Goal: Complete application form: Complete application form

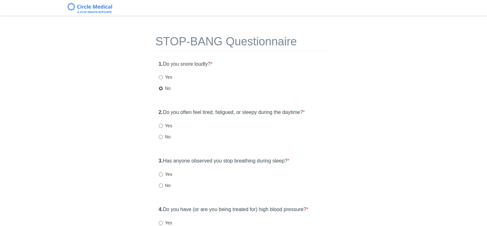
click at [161, 89] on input "No" at bounding box center [161, 88] width 4 height 4
radio input "true"
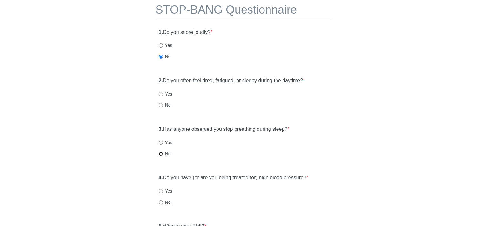
click at [160, 153] on input "No" at bounding box center [161, 154] width 4 height 4
radio input "true"
click at [160, 93] on input "Yes" at bounding box center [161, 94] width 4 height 4
radio input "true"
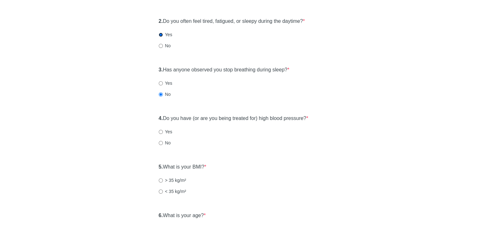
scroll to position [95, 0]
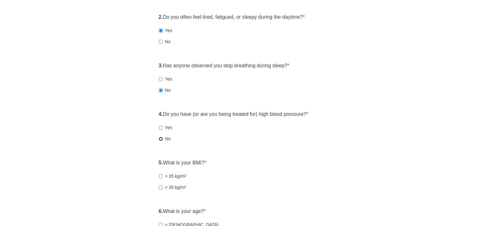
click at [160, 139] on input "No" at bounding box center [161, 139] width 4 height 4
radio input "true"
click at [158, 205] on div "5. What is your BMI? * > 35 kg/m² < 35 kg/m²" at bounding box center [244, 227] width 176 height 44
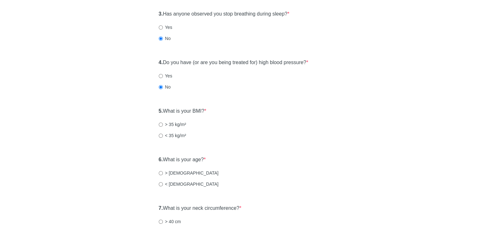
scroll to position [159, 0]
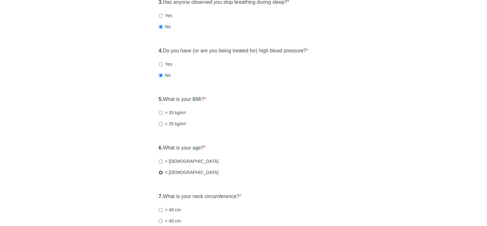
click at [160, 172] on input "< 50 years old" at bounding box center [161, 173] width 4 height 4
radio input "true"
click at [160, 123] on input "< 35 kg/m²" at bounding box center [161, 124] width 4 height 4
radio input "true"
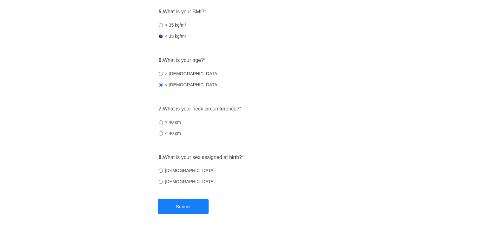
scroll to position [254, 0]
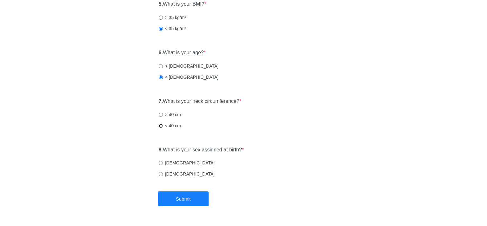
click at [160, 125] on input "< 40 cm" at bounding box center [161, 126] width 4 height 4
radio input "true"
click at [160, 174] on input "Female" at bounding box center [161, 174] width 4 height 4
radio input "true"
click at [171, 198] on button "Submit" at bounding box center [183, 199] width 51 height 15
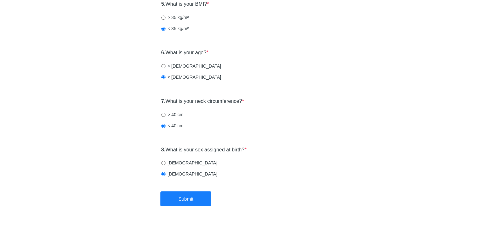
scroll to position [0, 0]
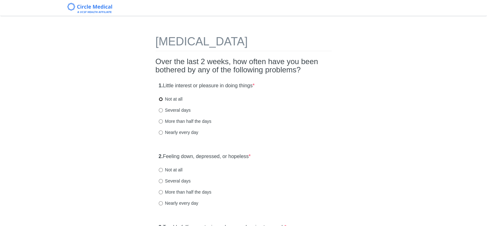
click at [160, 99] on input "Not at all" at bounding box center [161, 99] width 4 height 4
radio input "true"
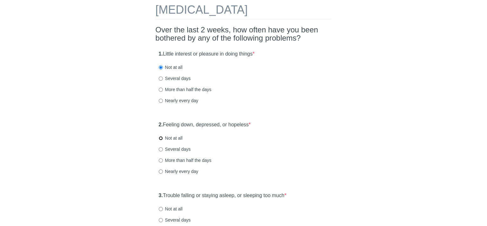
click at [160, 138] on input "Not at all" at bounding box center [161, 138] width 4 height 4
radio input "true"
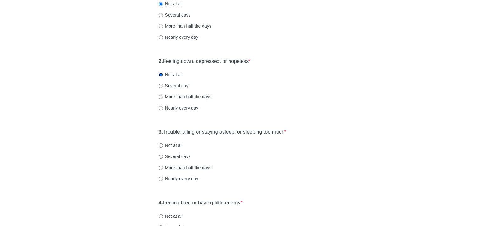
scroll to position [127, 0]
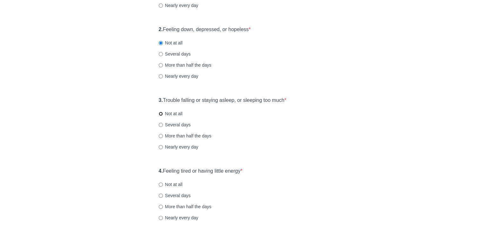
click at [160, 114] on input "Not at all" at bounding box center [161, 114] width 4 height 4
radio input "true"
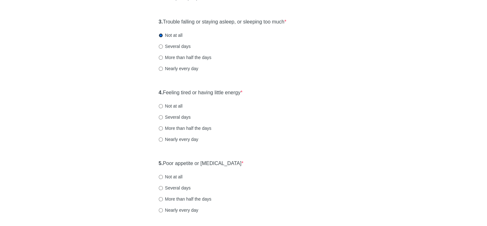
scroll to position [222, 0]
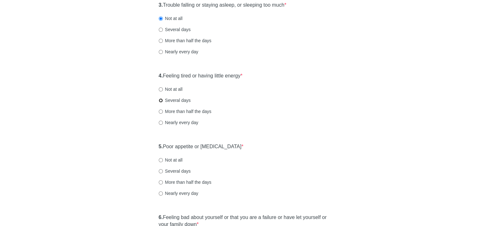
click at [160, 100] on input "Several days" at bounding box center [161, 101] width 4 height 4
radio input "true"
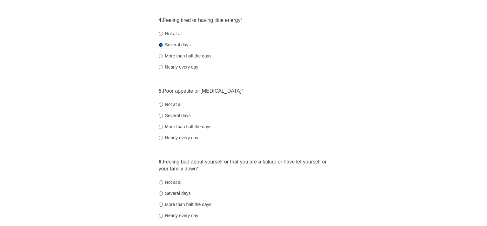
scroll to position [286, 0]
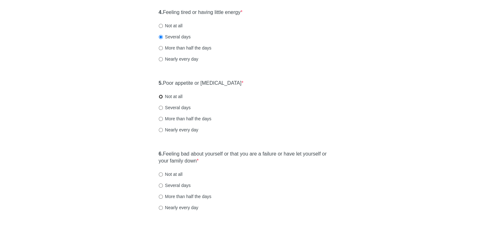
click at [160, 95] on input "Not at all" at bounding box center [161, 97] width 4 height 4
radio input "true"
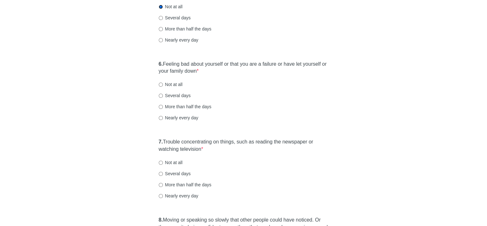
scroll to position [381, 0]
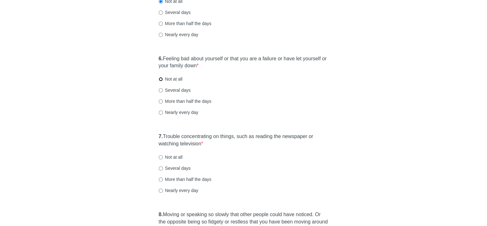
click at [160, 79] on input "Not at all" at bounding box center [161, 79] width 4 height 4
radio input "true"
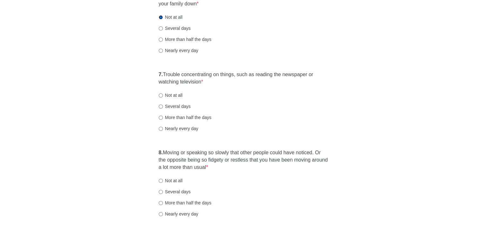
scroll to position [445, 0]
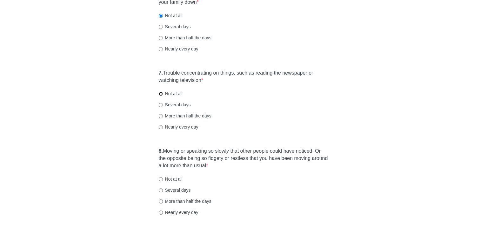
click at [160, 94] on input "Not at all" at bounding box center [161, 94] width 4 height 4
radio input "true"
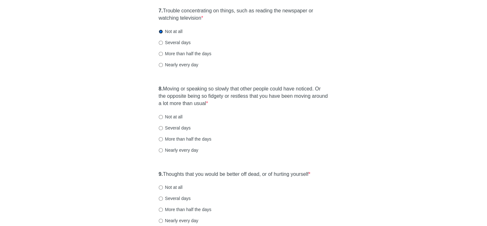
scroll to position [508, 0]
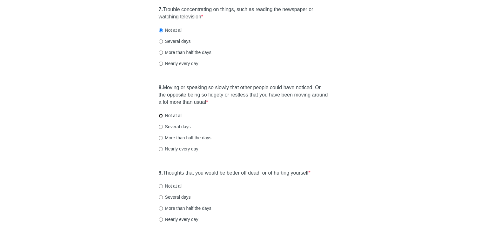
click at [160, 115] on input "Not at all" at bounding box center [161, 116] width 4 height 4
radio input "true"
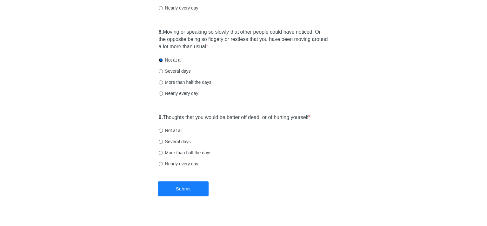
scroll to position [572, 0]
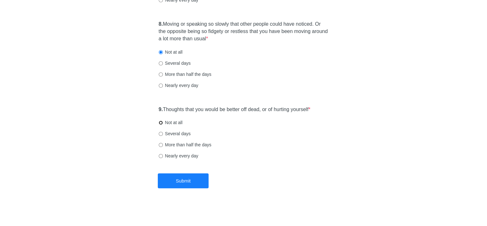
click at [160, 122] on input "Not at all" at bounding box center [161, 123] width 4 height 4
radio input "true"
click at [201, 182] on button "Submit" at bounding box center [183, 181] width 51 height 15
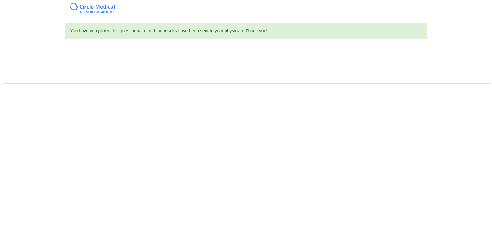
scroll to position [0, 0]
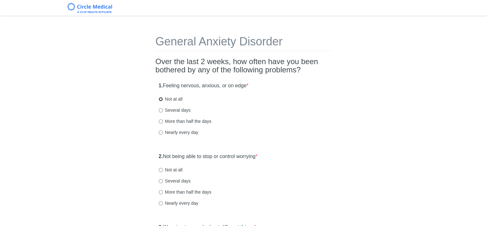
click at [160, 99] on input "Not at all" at bounding box center [161, 99] width 4 height 4
radio input "true"
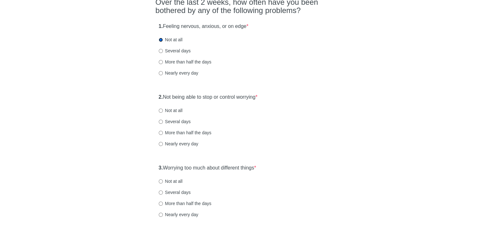
scroll to position [64, 0]
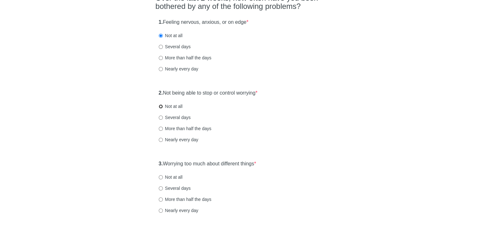
click at [160, 106] on input "Not at all" at bounding box center [161, 107] width 4 height 4
radio input "true"
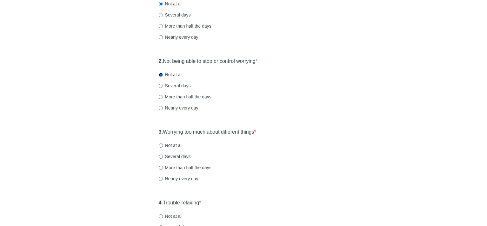
scroll to position [127, 0]
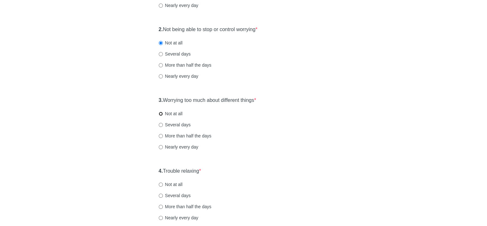
click at [160, 114] on input "Not at all" at bounding box center [161, 114] width 4 height 4
radio input "true"
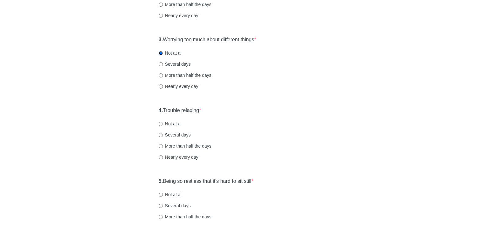
scroll to position [191, 0]
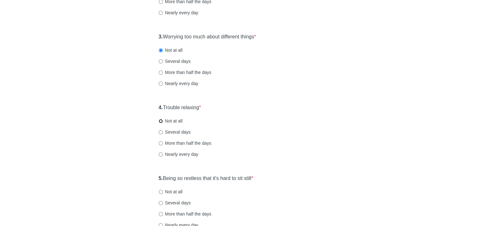
click at [160, 121] on input "Not at all" at bounding box center [161, 121] width 4 height 4
radio input "true"
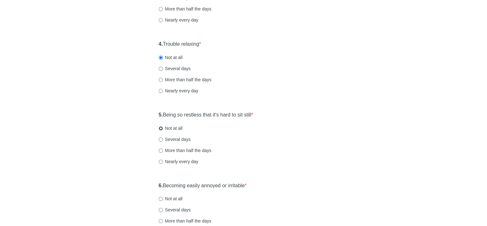
click at [160, 128] on input "Not at all" at bounding box center [161, 128] width 4 height 4
radio input "true"
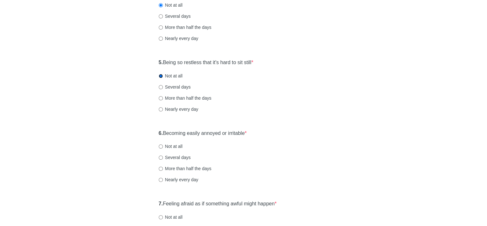
scroll to position [318, 0]
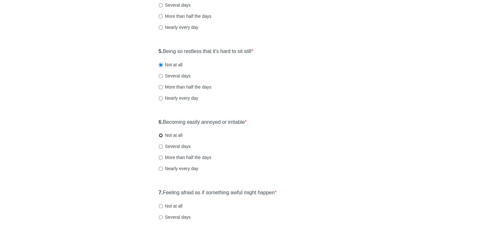
click at [160, 136] on input "Not at all" at bounding box center [161, 135] width 4 height 4
radio input "true"
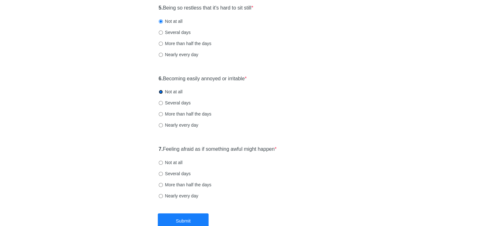
scroll to position [381, 0]
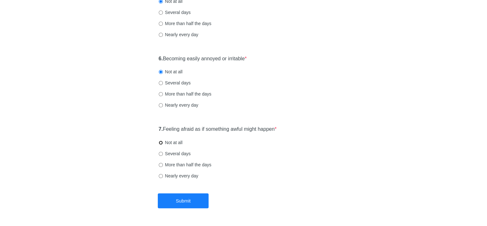
click at [160, 142] on input "Not at all" at bounding box center [161, 143] width 4 height 4
radio input "true"
click at [193, 199] on button "Submit" at bounding box center [183, 201] width 51 height 15
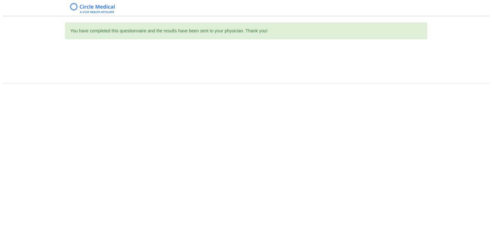
scroll to position [0, 0]
